Goal: Task Accomplishment & Management: Manage account settings

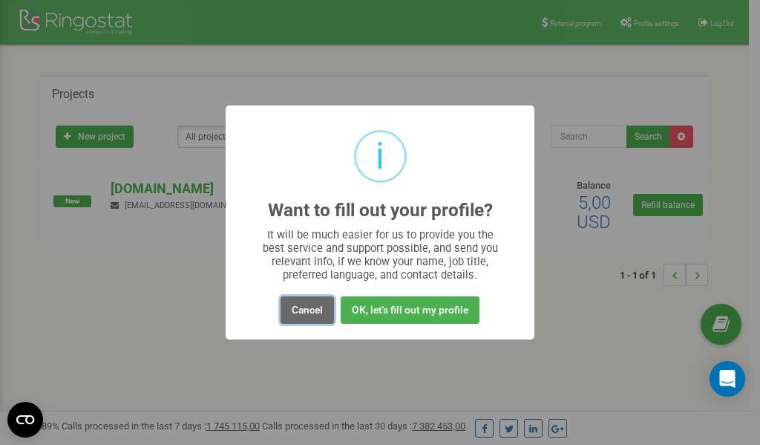
click at [304, 310] on button "Cancel" at bounding box center [307, 309] width 53 height 27
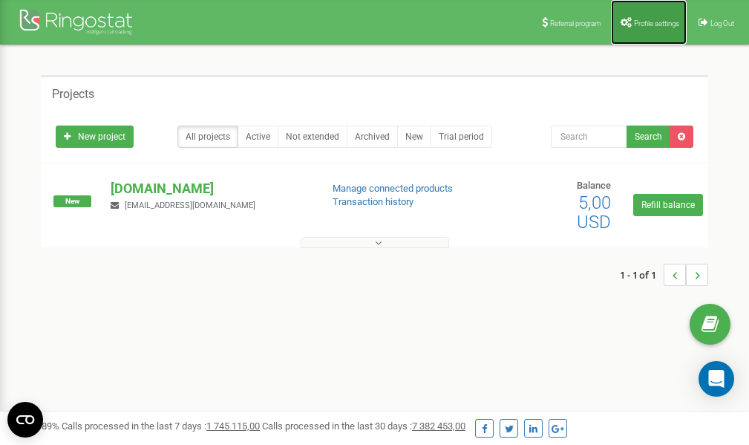
click at [646, 22] on span "Profile settings" at bounding box center [656, 23] width 45 height 8
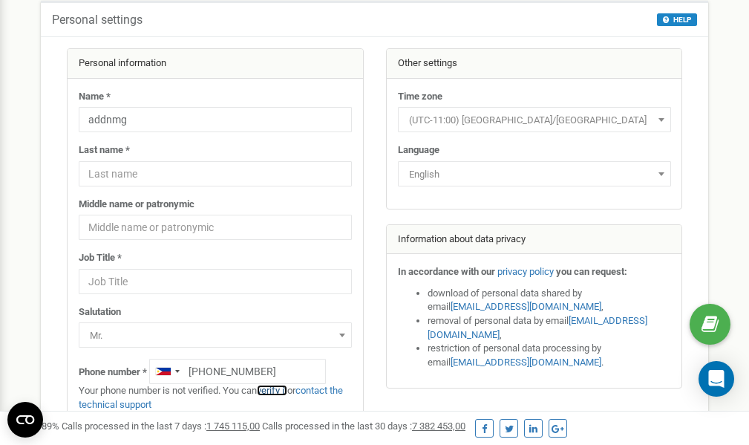
click at [281, 390] on link "verify it" at bounding box center [272, 390] width 30 height 11
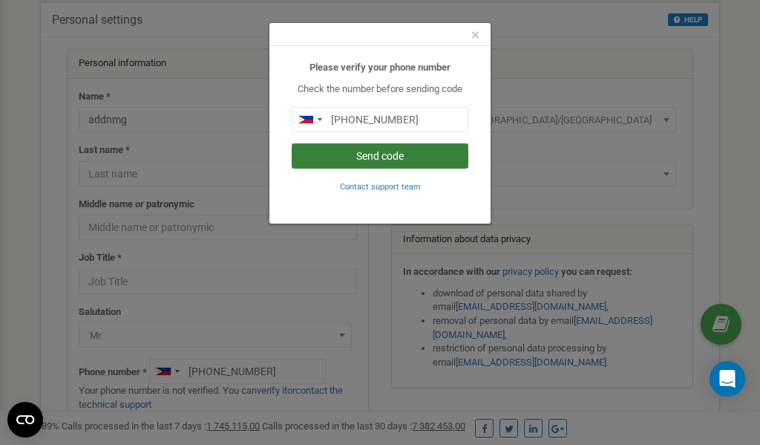
click at [368, 154] on button "Send code" at bounding box center [380, 155] width 177 height 25
